Goal: Information Seeking & Learning: Find specific fact

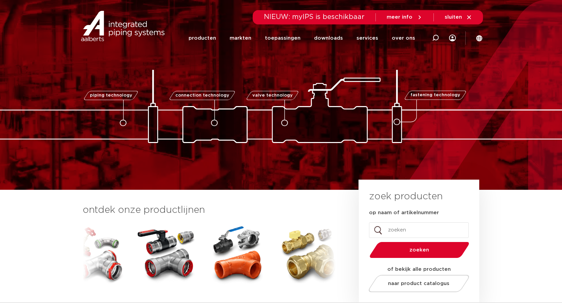
click at [181, 256] on img at bounding box center [166, 254] width 61 height 61
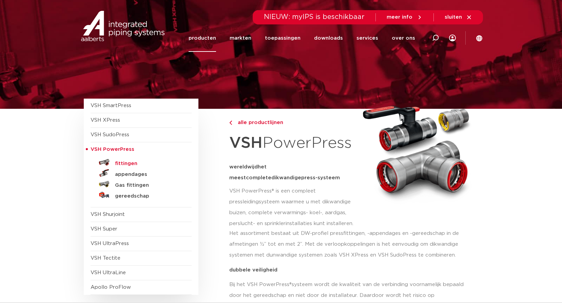
click at [122, 164] on h5 "fittingen" at bounding box center [148, 164] width 67 height 6
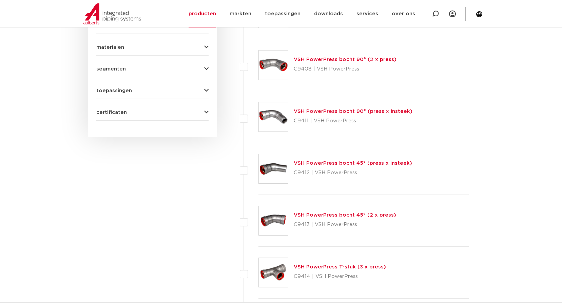
scroll to position [305, 0]
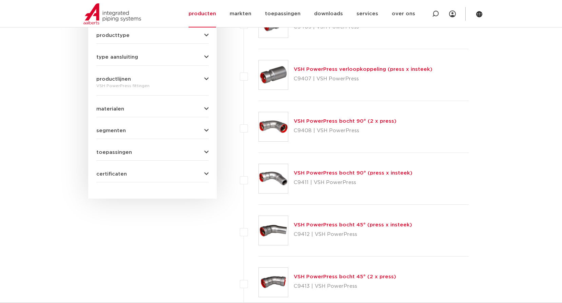
click at [336, 121] on link "VSH PowerPress bocht 90° (2 x press)" at bounding box center [345, 121] width 103 height 5
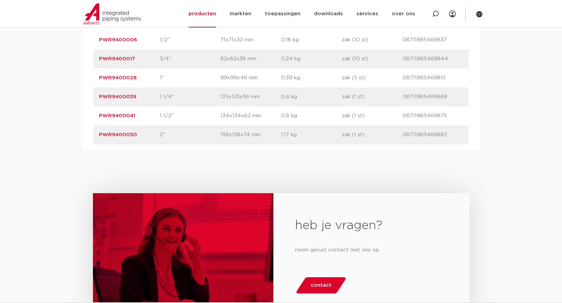
scroll to position [441, 0]
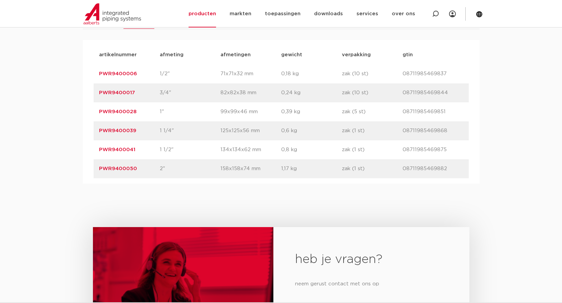
drag, startPoint x: 136, startPoint y: 150, endPoint x: 86, endPoint y: 151, distance: 50.6
click at [86, 151] on div "artikelnummer afmeting afmetingen gewicht verpakking gtin artikelnummer PWR9400…" at bounding box center [281, 112] width 397 height 144
copy link "PWR9400041"
drag, startPoint x: 139, startPoint y: 94, endPoint x: 91, endPoint y: 94, distance: 48.5
click at [91, 94] on div "artikelnummer afmeting afmetingen gewicht verpakking gtin artikelnummer PWR9400…" at bounding box center [281, 112] width 397 height 144
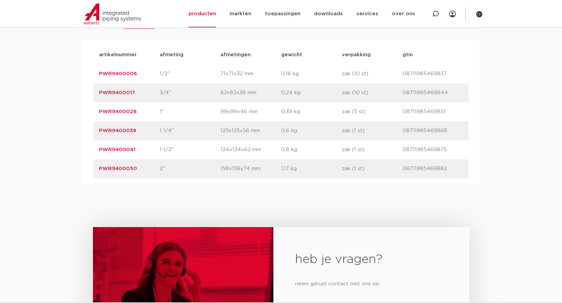
copy link "PWR9400017"
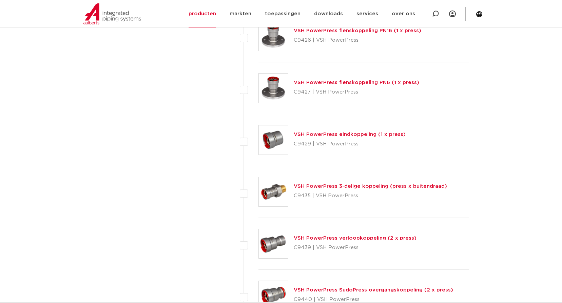
scroll to position [780, 0]
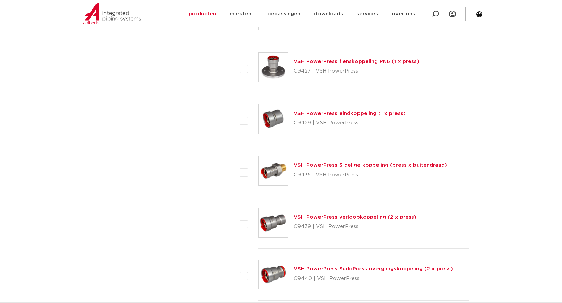
click at [343, 115] on link "VSH PowerPress eindkoppeling (1 x press)" at bounding box center [350, 113] width 112 height 5
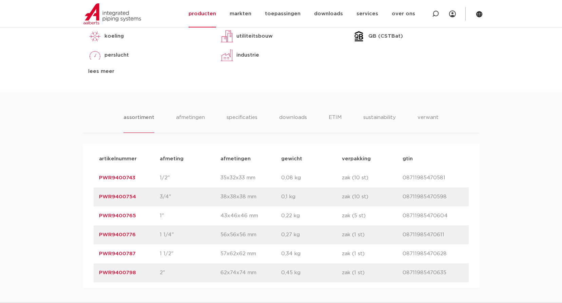
scroll to position [407, 0]
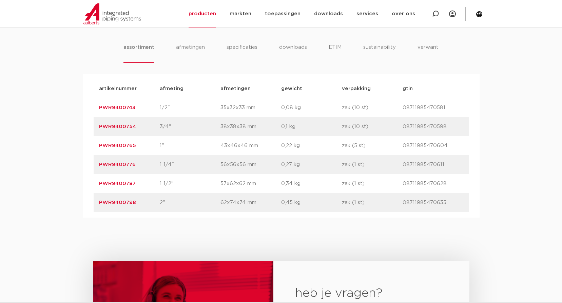
drag, startPoint x: 143, startPoint y: 146, endPoint x: 91, endPoint y: 142, distance: 52.7
click at [91, 142] on div "artikelnummer afmeting afmetingen gewicht verpakking gtin artikelnummer PWR9400…" at bounding box center [281, 146] width 397 height 144
copy link "PWR9400765"
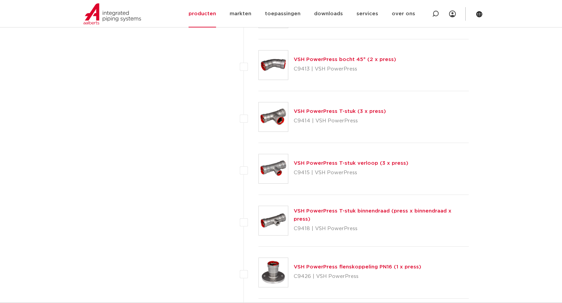
scroll to position [509, 0]
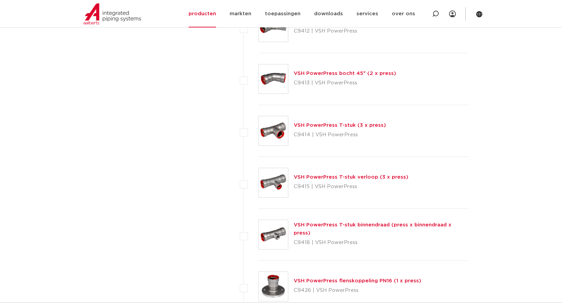
click at [371, 229] on link "VSH PowerPress T-stuk binnendraad (press x binnendraad x press)" at bounding box center [373, 229] width 158 height 13
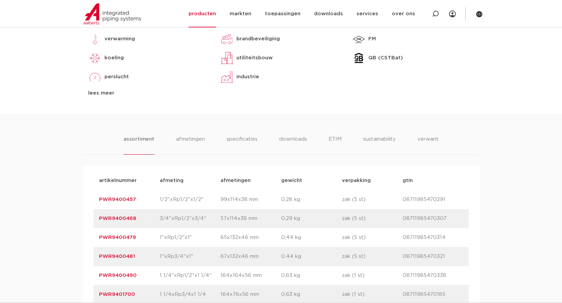
scroll to position [475, 0]
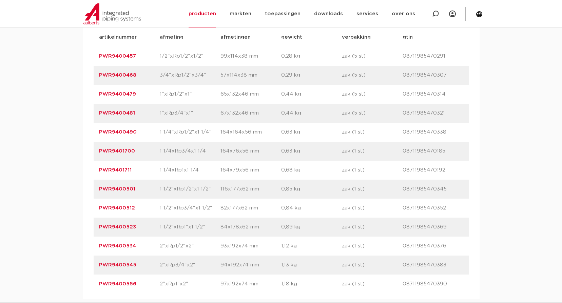
drag, startPoint x: 143, startPoint y: 91, endPoint x: 79, endPoint y: 92, distance: 63.5
click at [79, 92] on div "assortiment [GEOGRAPHIC_DATA] specificaties downloads ETIM sustainability verwa…" at bounding box center [281, 134] width 562 height 329
copy link "PWR9400479"
